Goal: Task Accomplishment & Management: Use online tool/utility

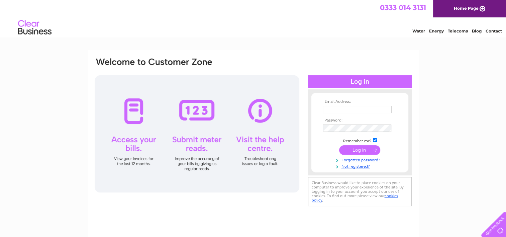
type input "brenda@lamontpridmore.net"
click at [357, 150] on input "submit" at bounding box center [359, 149] width 41 height 9
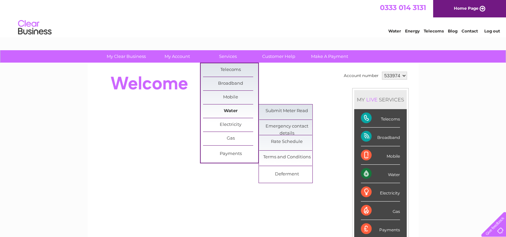
click at [230, 112] on link "Water" at bounding box center [230, 110] width 55 height 13
click at [295, 110] on link "Submit Meter Read" at bounding box center [286, 110] width 55 height 13
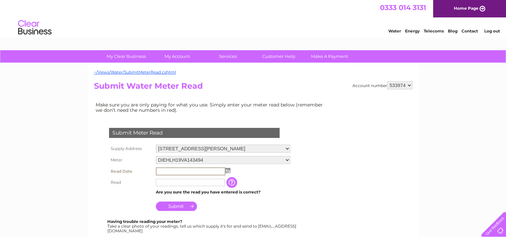
click at [190, 169] on input "text" at bounding box center [191, 171] width 70 height 8
click at [228, 169] on img at bounding box center [228, 170] width 5 height 5
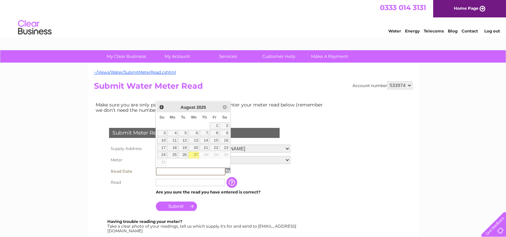
click at [194, 153] on link "27" at bounding box center [194, 155] width 11 height 7
type input "2025/08/27"
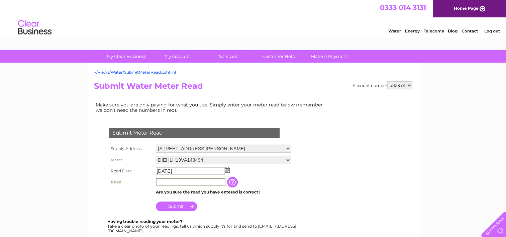
click at [166, 180] on input "text" at bounding box center [191, 182] width 70 height 8
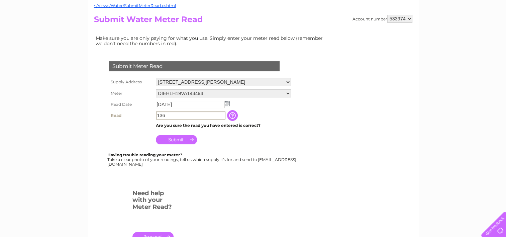
scroll to position [67, 0]
type input "136"
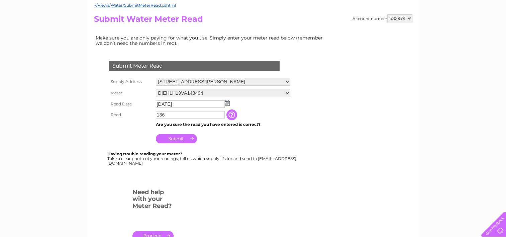
click at [181, 138] on input "Submit" at bounding box center [176, 138] width 41 height 9
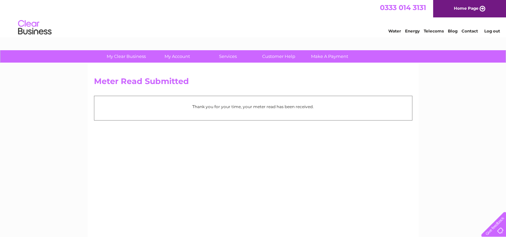
click at [496, 30] on link "Log out" at bounding box center [492, 30] width 16 height 5
